Goal: Task Accomplishment & Management: Manage account settings

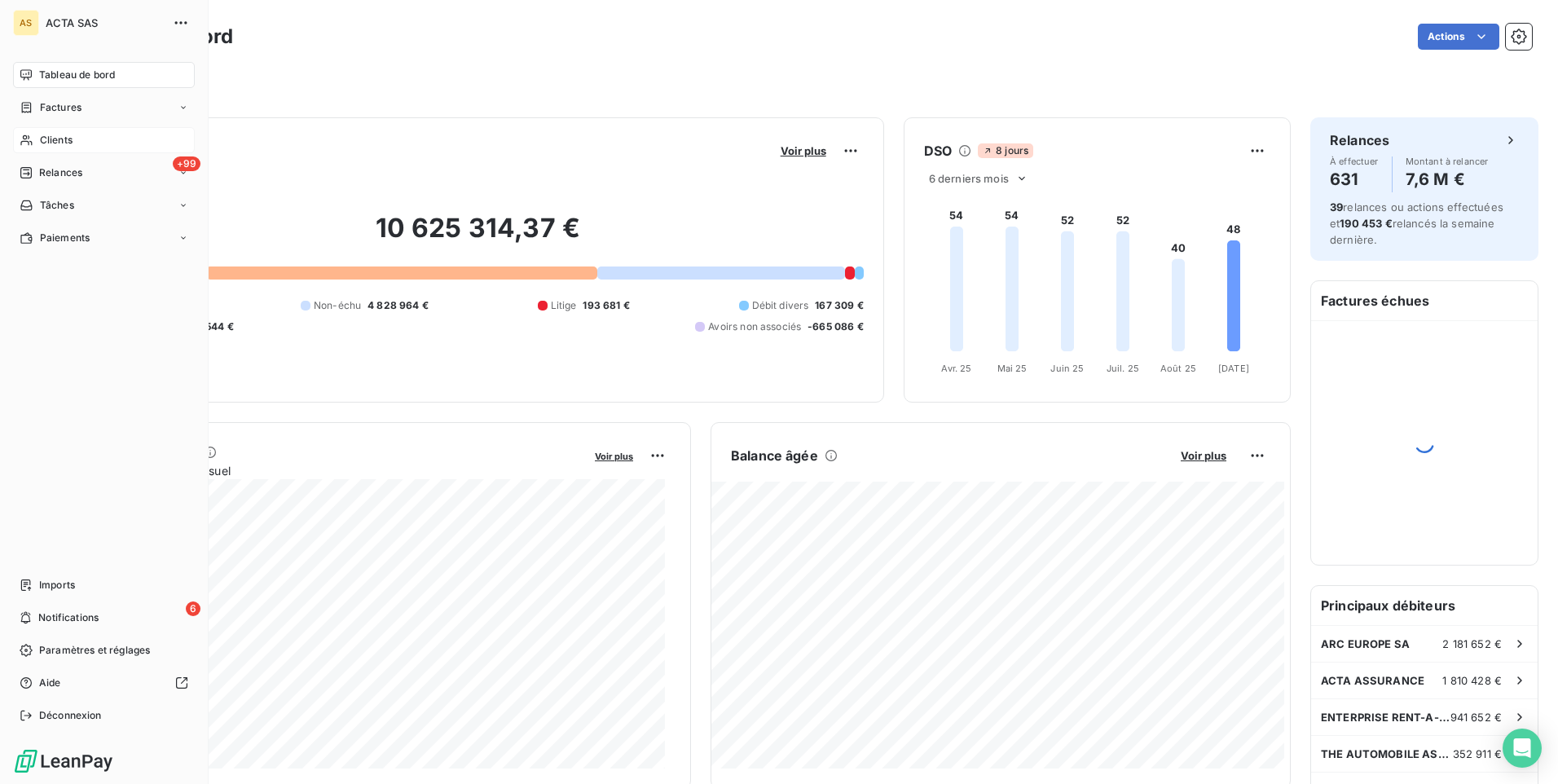
click at [43, 136] on span "Clients" at bounding box center [56, 140] width 33 height 15
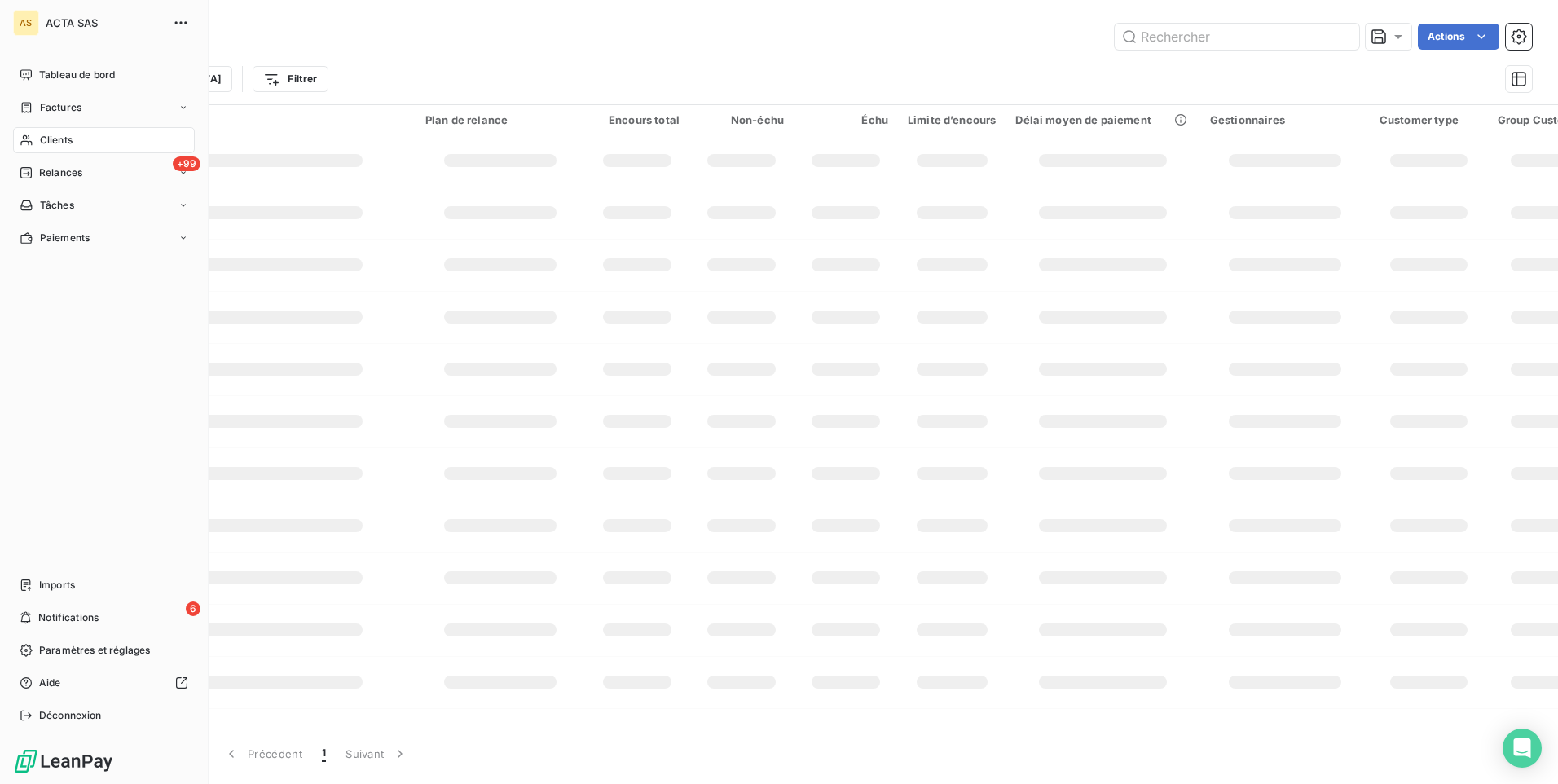
click at [47, 103] on span "Factures" at bounding box center [60, 107] width 41 height 15
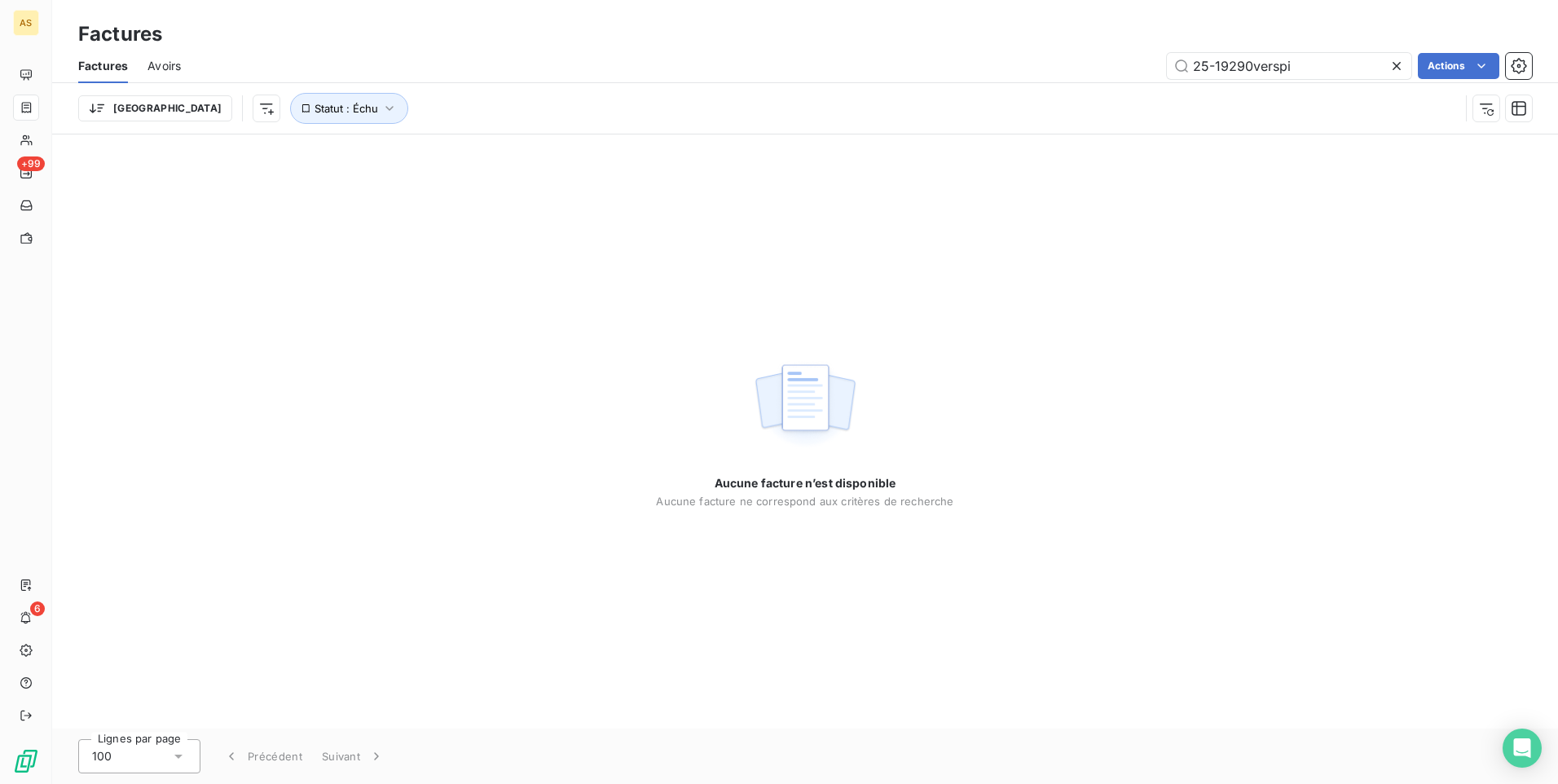
drag, startPoint x: 1250, startPoint y: 65, endPoint x: 1109, endPoint y: 76, distance: 141.4
click at [1109, 76] on div "25-19290verspi Actions" at bounding box center [866, 66] width 1332 height 26
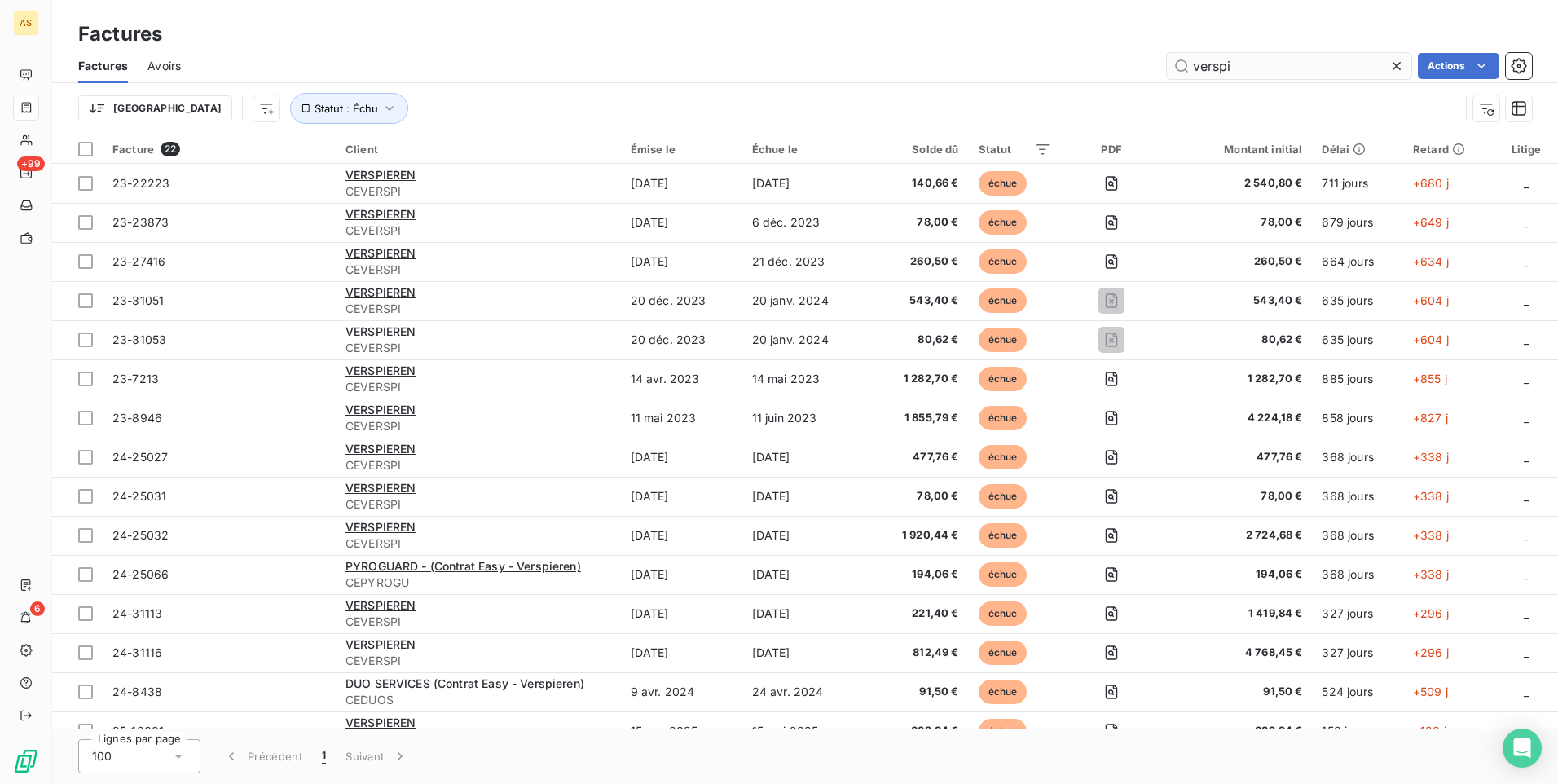
click at [1249, 66] on input "verspi" at bounding box center [1289, 66] width 244 height 26
drag, startPoint x: 1293, startPoint y: 70, endPoint x: 1232, endPoint y: 66, distance: 61.1
click at [1232, 66] on input "verspieren" at bounding box center [1289, 66] width 244 height 26
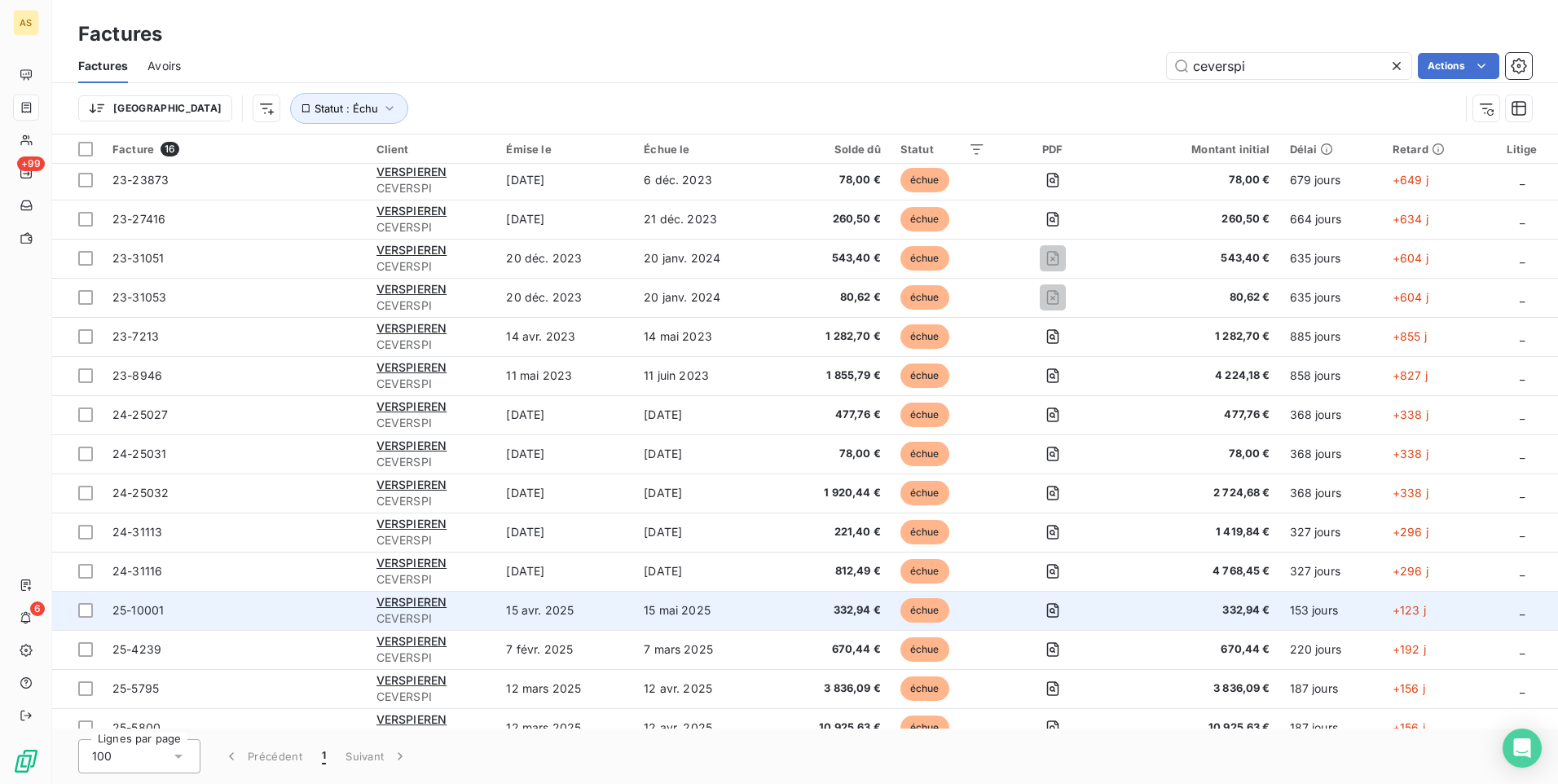
scroll to position [62, 0]
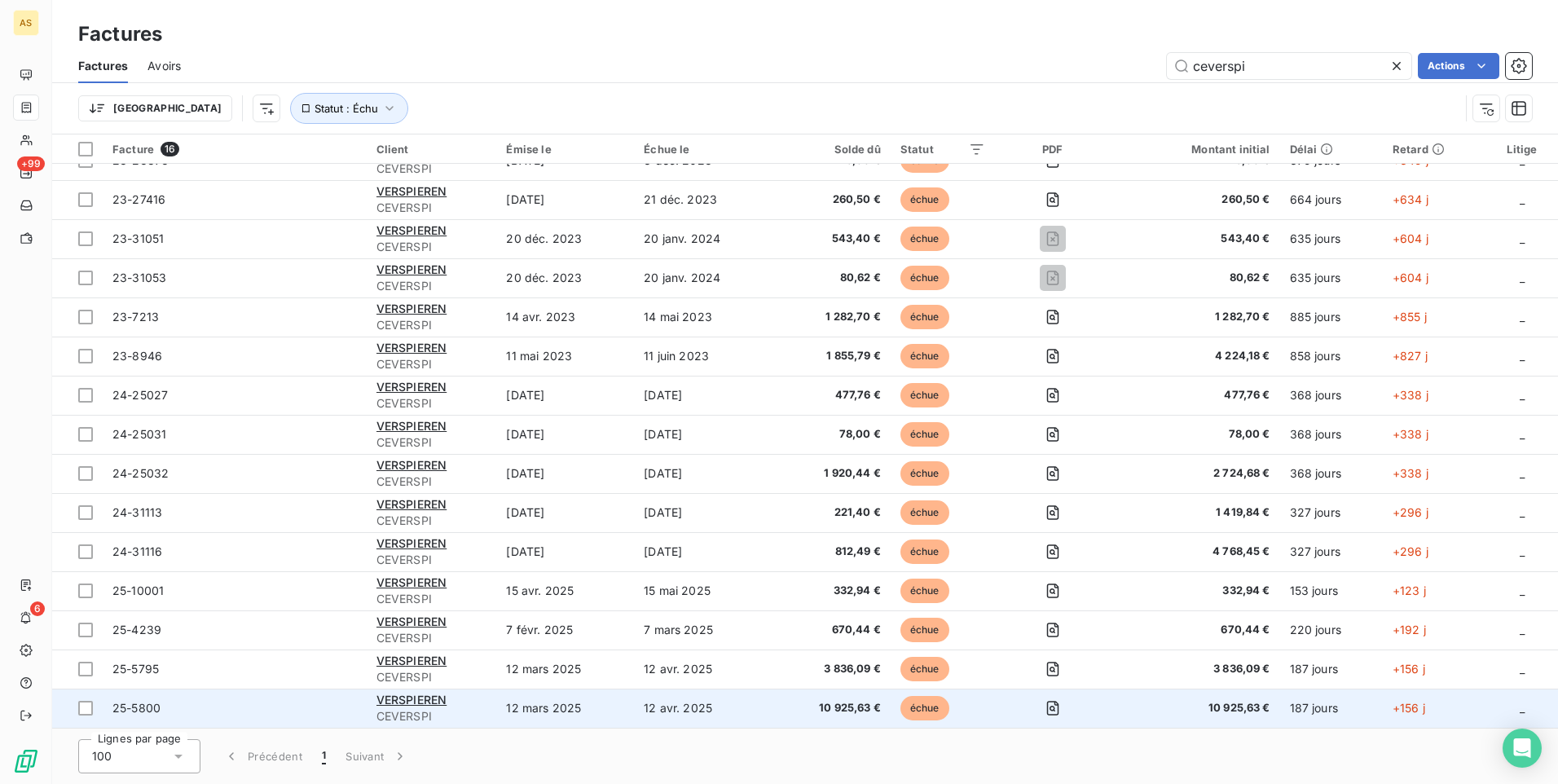
type input "ceverspi"
click at [223, 699] on span "25-5800" at bounding box center [234, 707] width 244 height 16
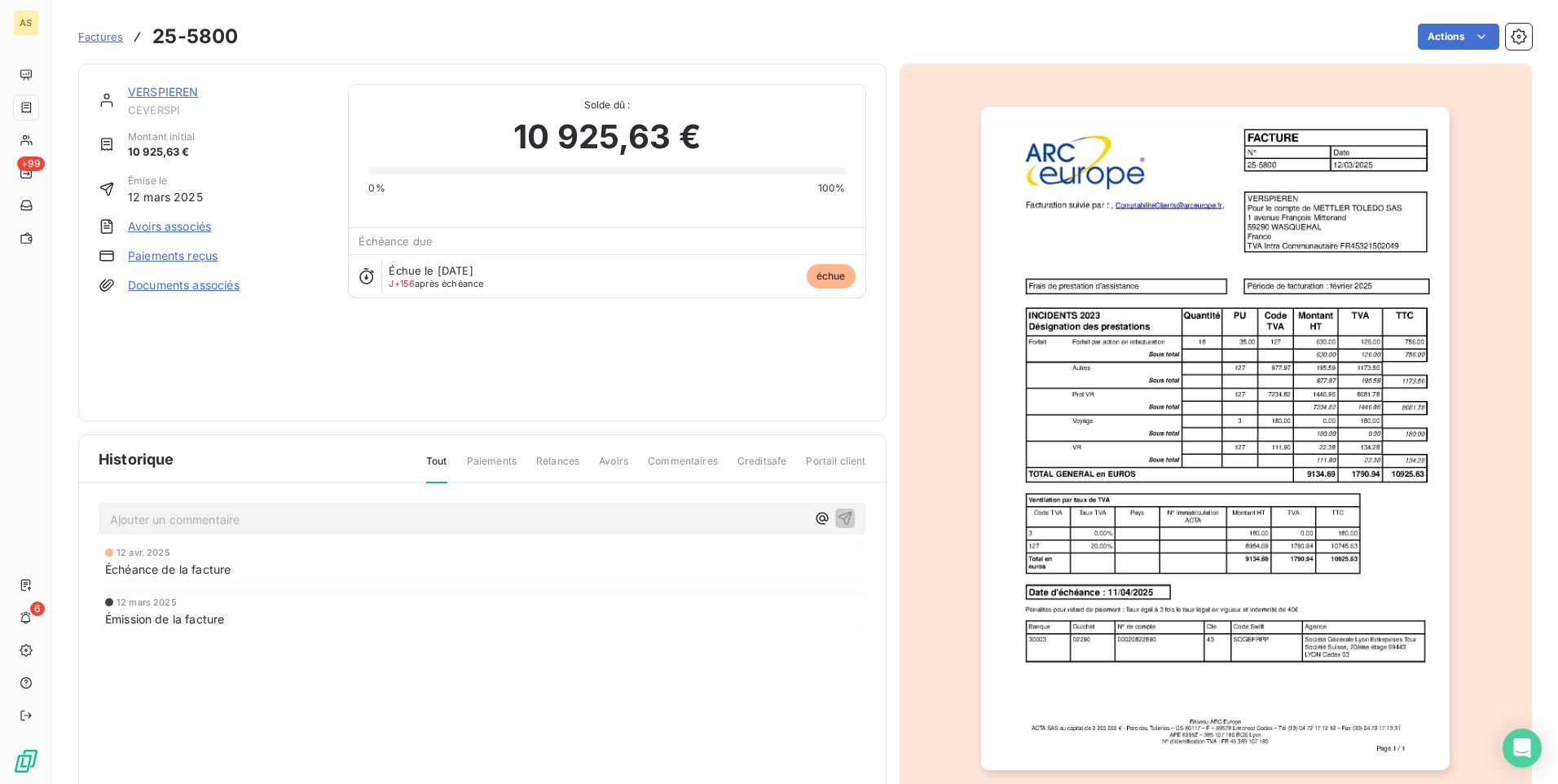
click at [552, 718] on div "Historique Tout Paiements Relances Avoirs Commentaires Creditsafe Portail clien…" at bounding box center [482, 623] width 807 height 377
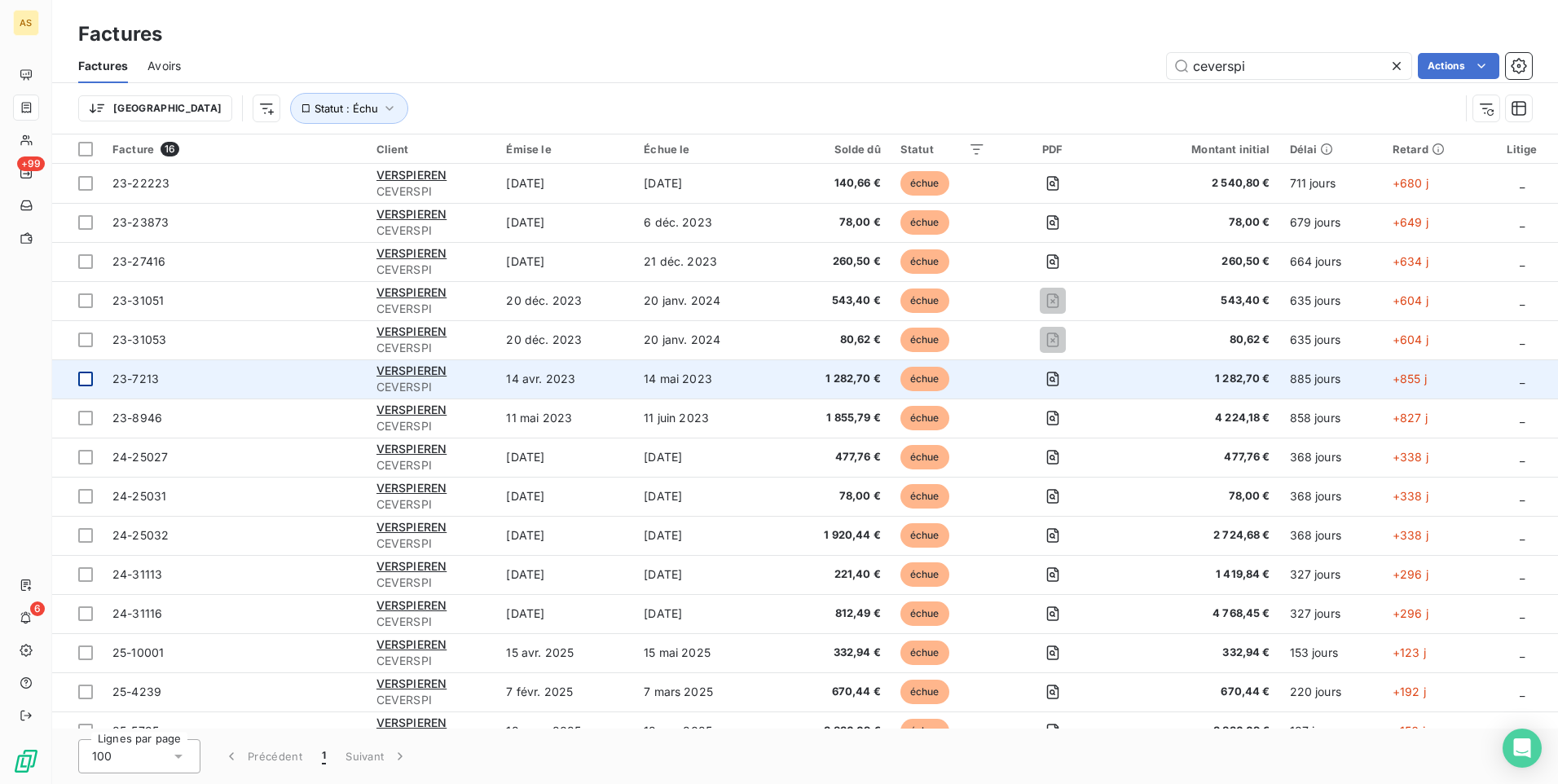
click at [85, 383] on div at bounding box center [85, 379] width 15 height 15
click at [109, 375] on td "23-7213" at bounding box center [235, 379] width 264 height 39
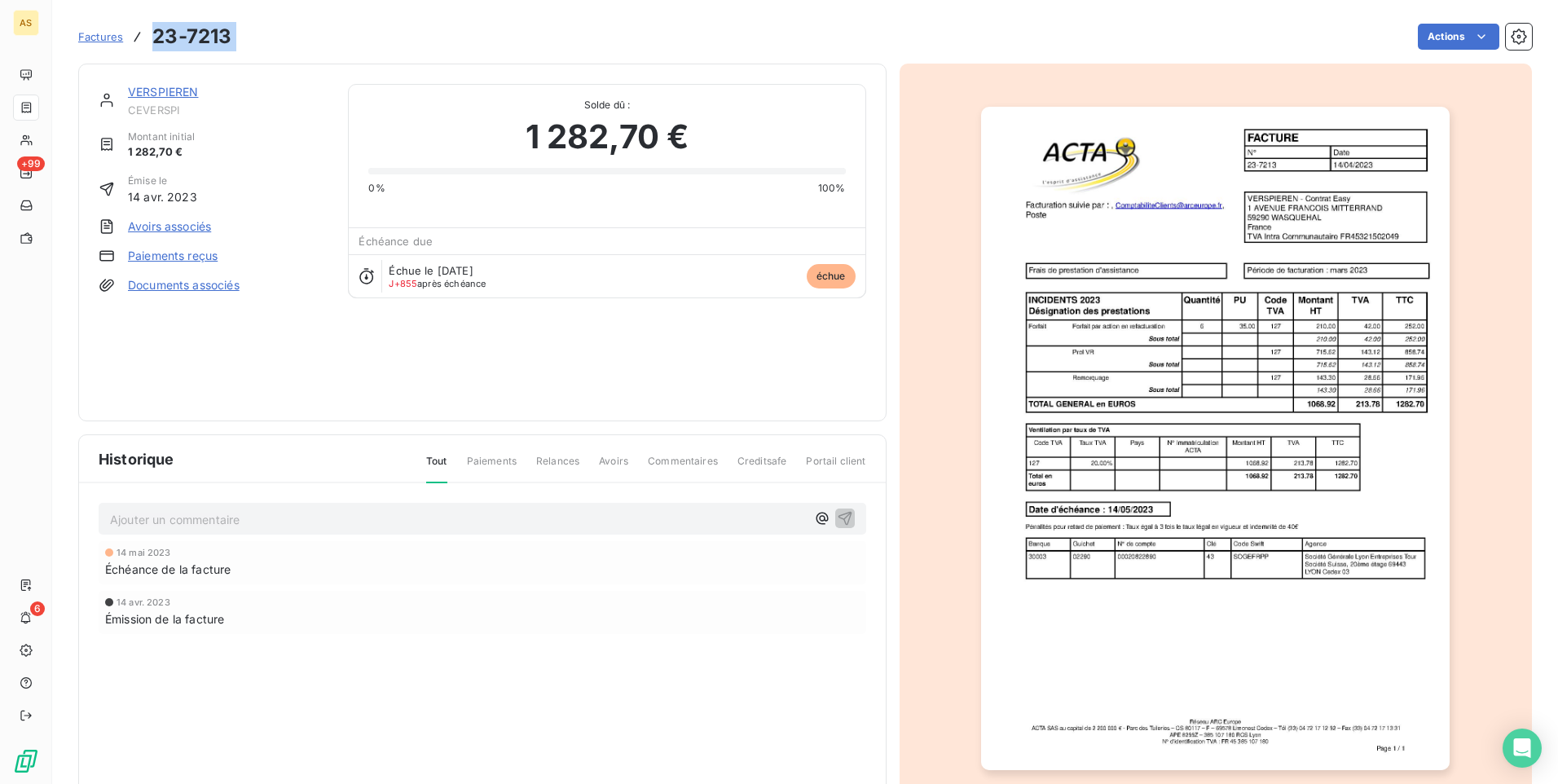
drag, startPoint x: 243, startPoint y: 34, endPoint x: 135, endPoint y: 34, distance: 108.0
click at [135, 34] on div "Factures 23-7213 Actions" at bounding box center [805, 37] width 1454 height 34
copy section "23-7213 Actions"
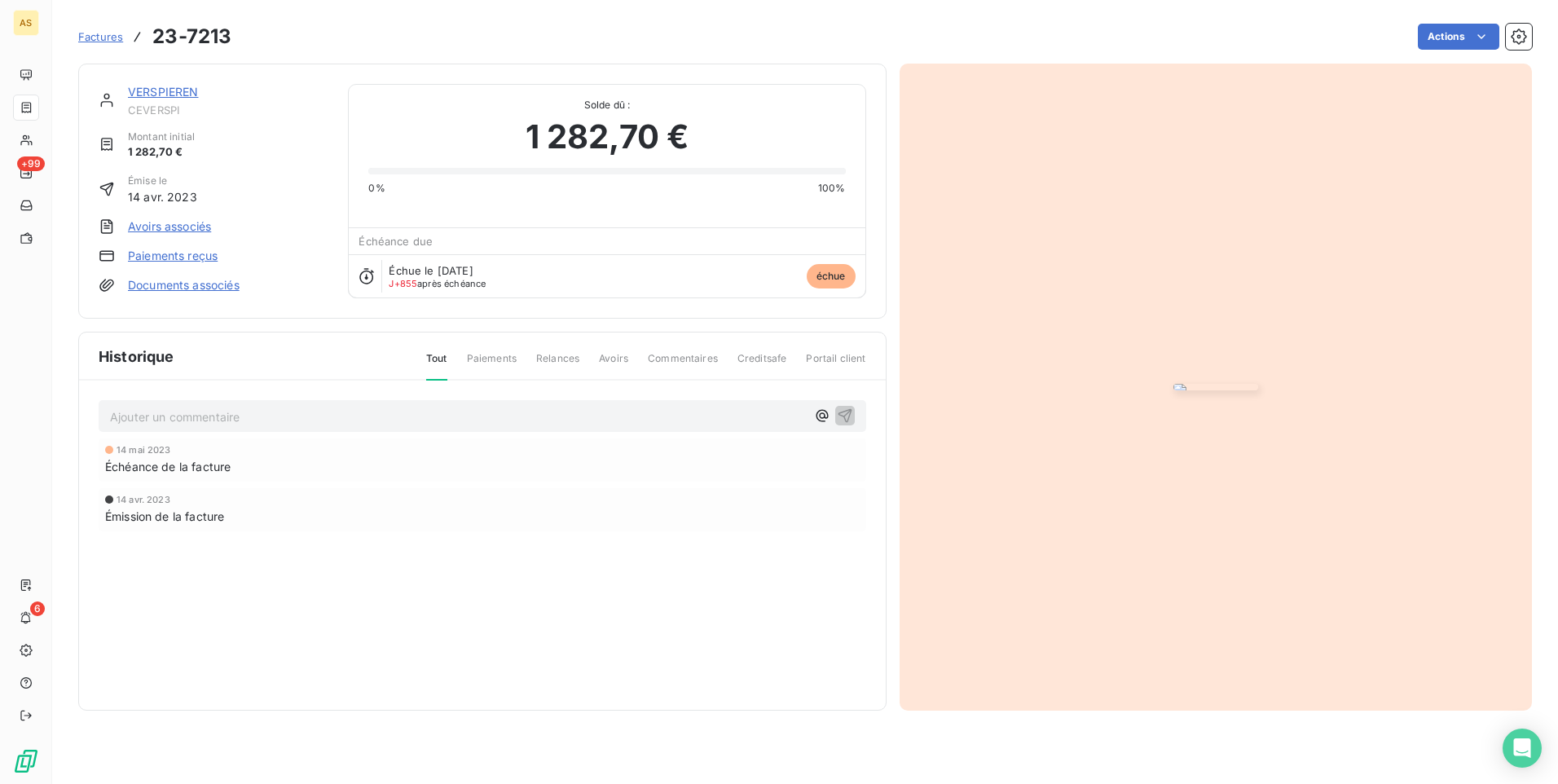
drag, startPoint x: 254, startPoint y: 116, endPoint x: 164, endPoint y: 91, distance: 93.4
click at [254, 116] on span "CEVERSPI" at bounding box center [228, 110] width 200 height 13
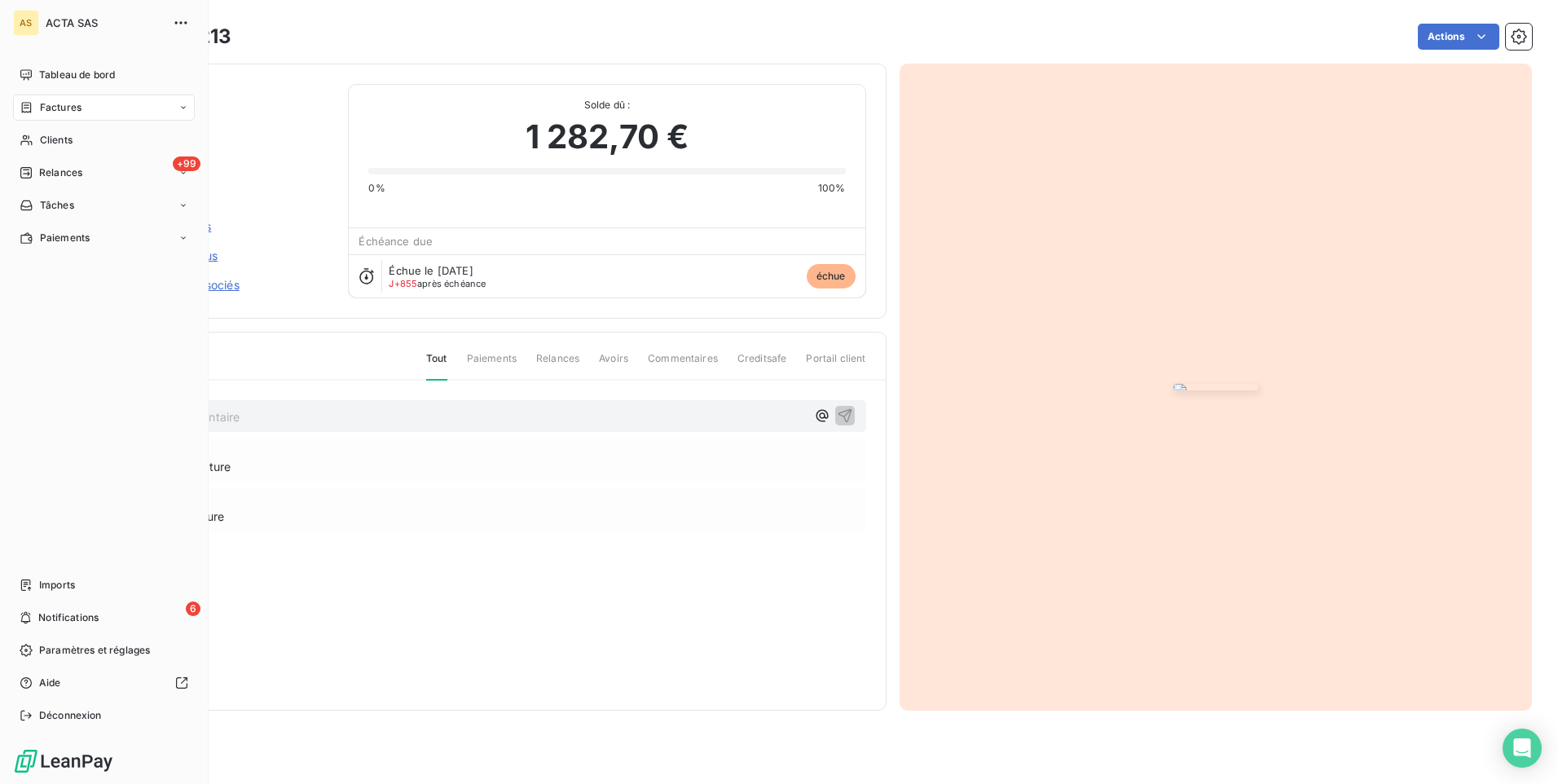
click at [37, 110] on div "Factures" at bounding box center [51, 107] width 62 height 15
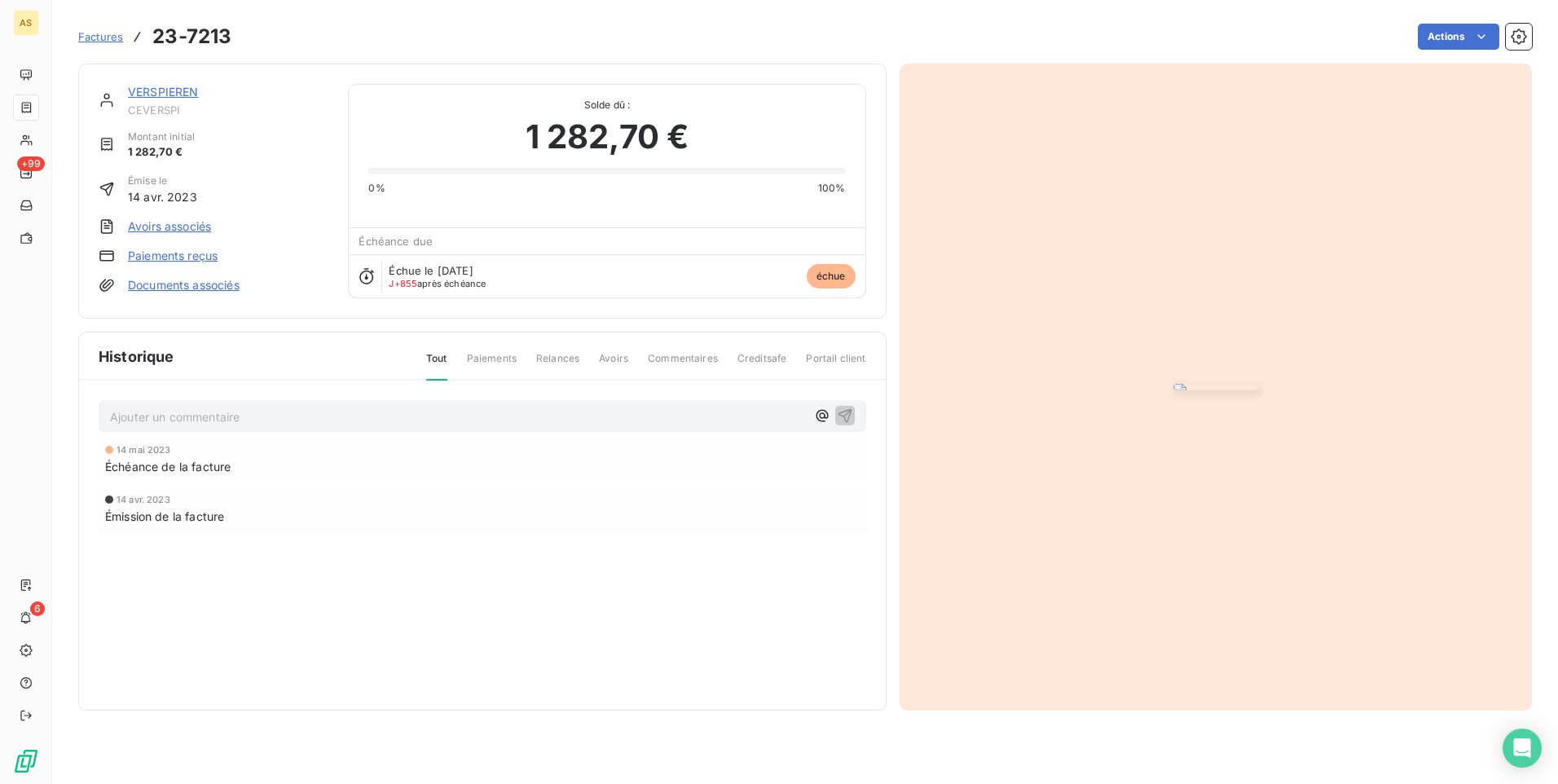
click at [942, 37] on div "Actions" at bounding box center [891, 36] width 1281 height 26
drag, startPoint x: 920, startPoint y: 187, endPoint x: 891, endPoint y: 174, distance: 31.8
click at [920, 187] on div at bounding box center [1216, 387] width 633 height 647
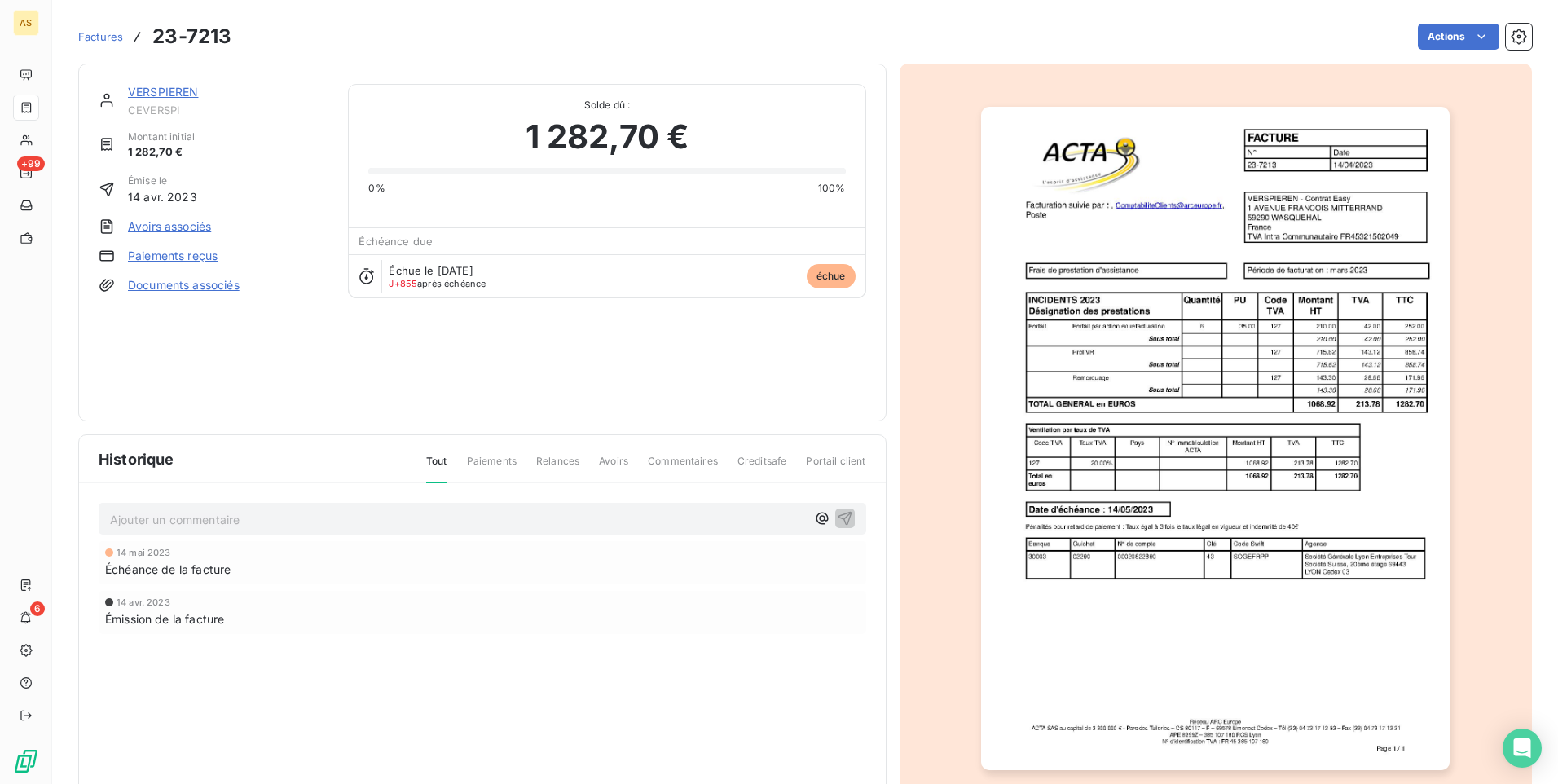
click at [315, 35] on div "Actions" at bounding box center [891, 36] width 1281 height 26
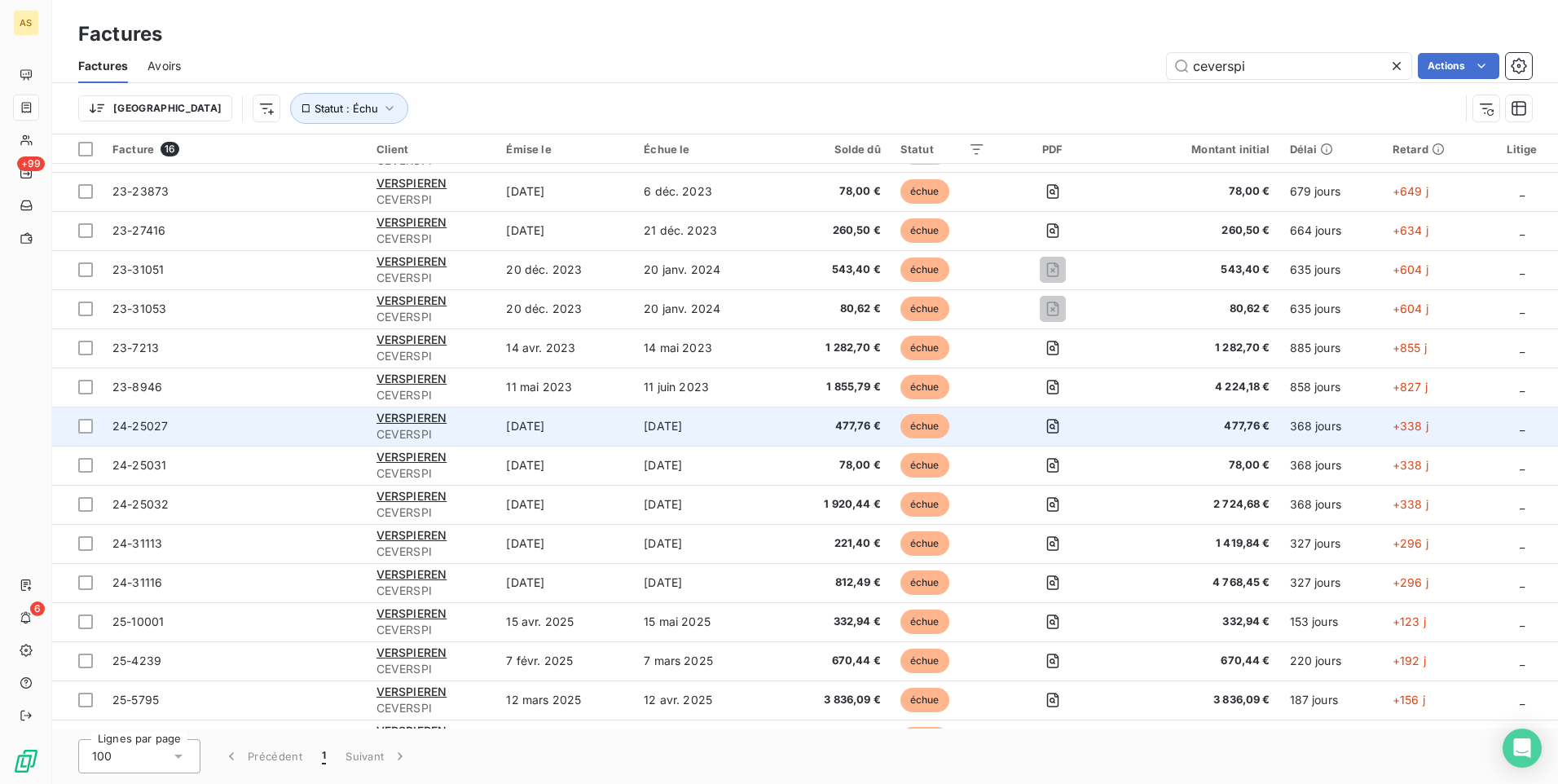
scroll to position [62, 0]
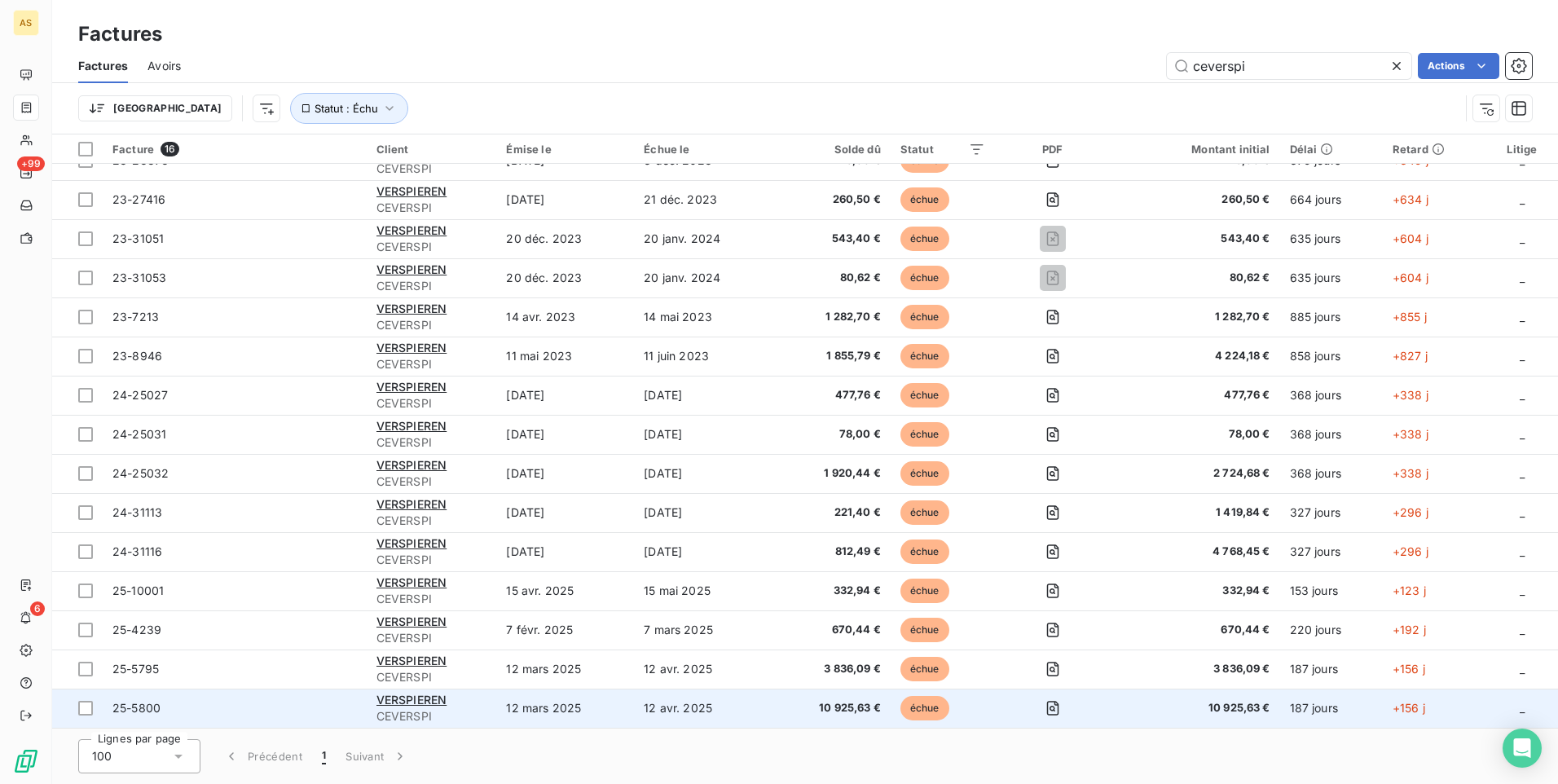
click at [770, 701] on td "12 avr. 2025" at bounding box center [703, 707] width 139 height 39
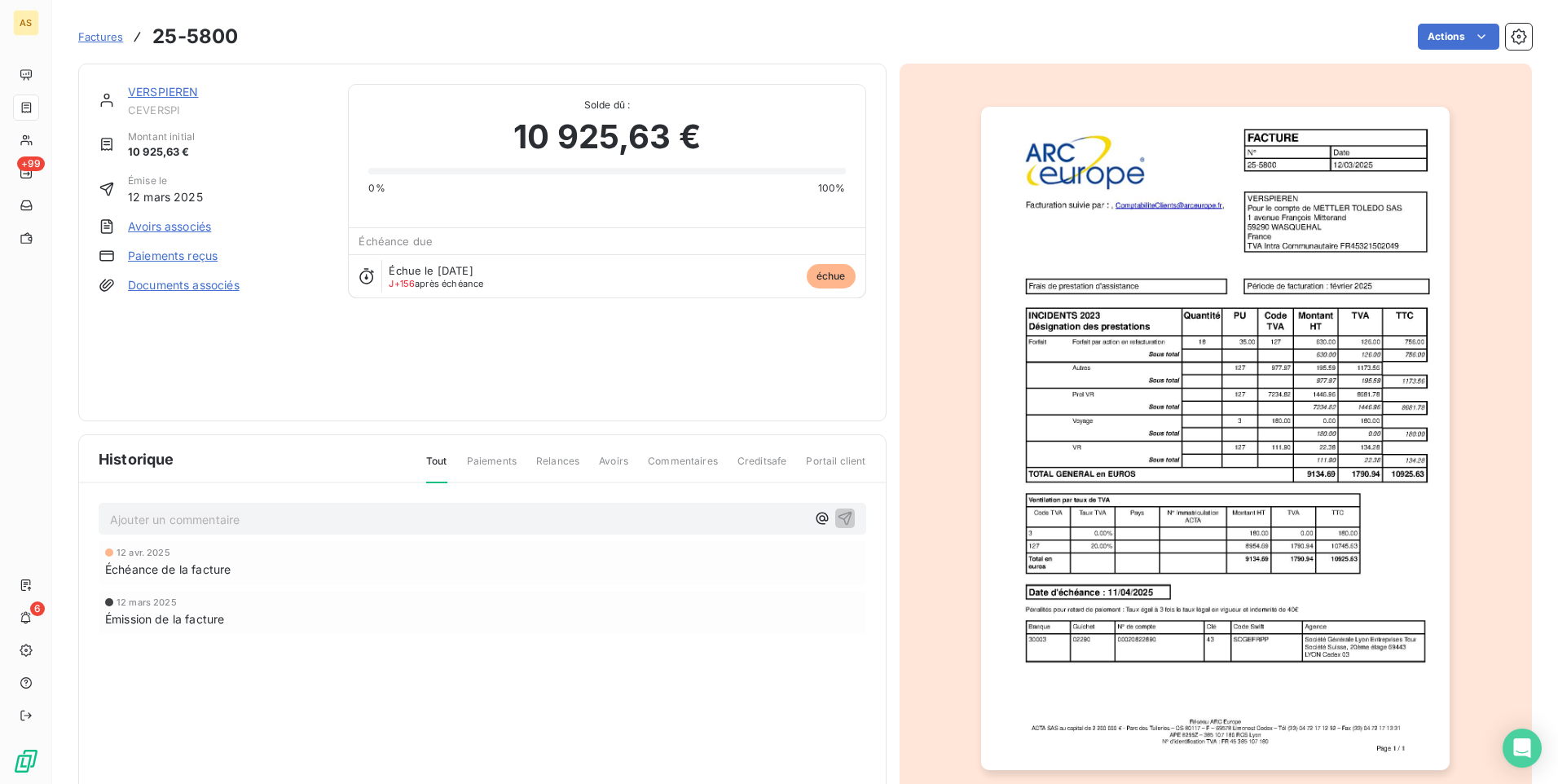
click at [884, 46] on div "Actions" at bounding box center [895, 36] width 1274 height 26
